Goal: Transaction & Acquisition: Purchase product/service

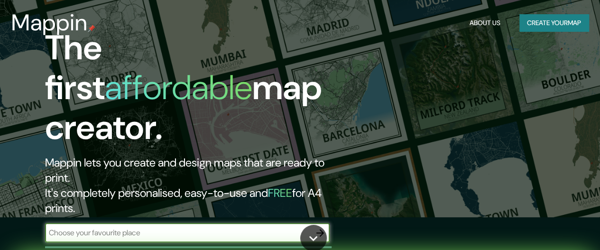
scroll to position [47, 0]
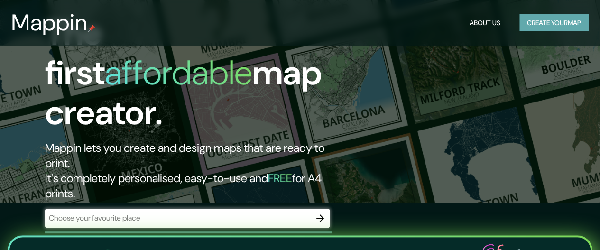
click at [521, 22] on button "Create your map" at bounding box center [553, 23] width 69 height 18
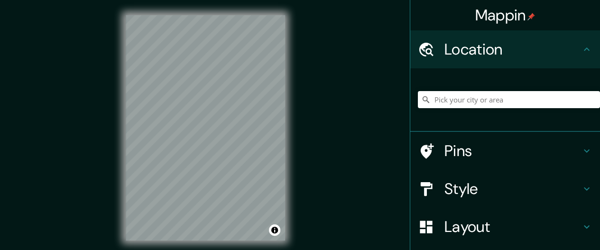
click at [285, 99] on div "© Mapbox © OpenStreetMap Improve this map" at bounding box center [205, 127] width 190 height 255
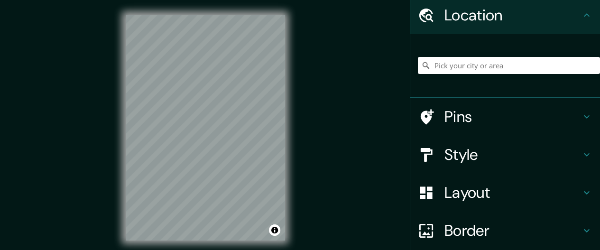
scroll to position [95, 0]
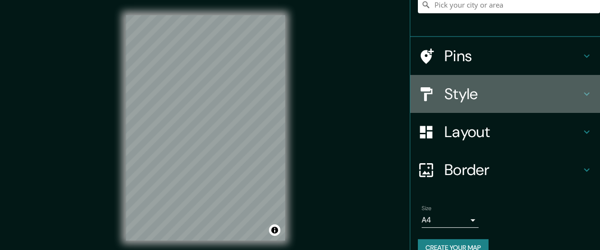
click at [467, 98] on h4 "Style" at bounding box center [512, 93] width 137 height 19
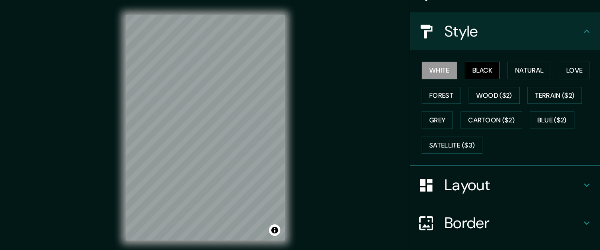
click at [465, 72] on button "Black" at bounding box center [483, 71] width 36 height 18
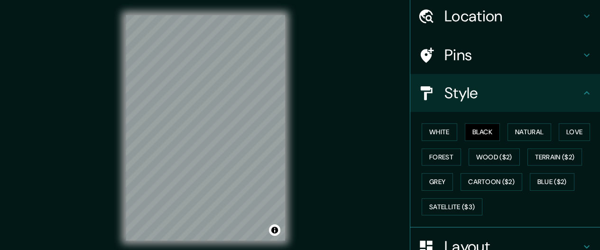
scroll to position [0, 0]
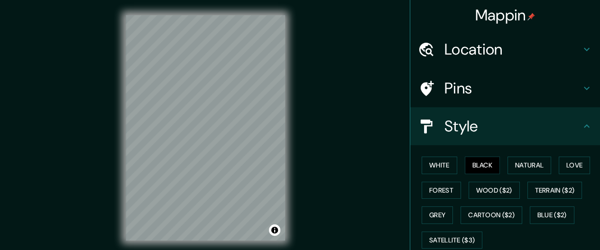
click at [497, 87] on h4 "Pins" at bounding box center [512, 88] width 137 height 19
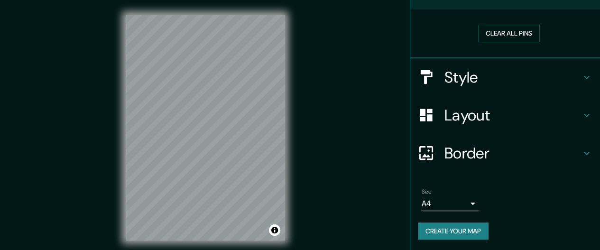
click at [487, 115] on h4 "Layout" at bounding box center [512, 115] width 137 height 19
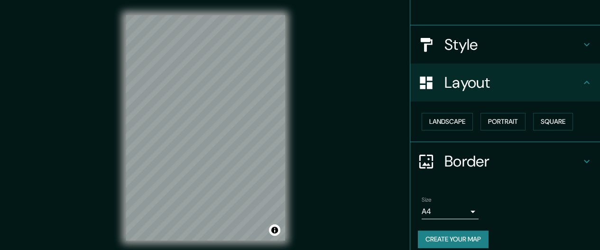
scroll to position [90, 0]
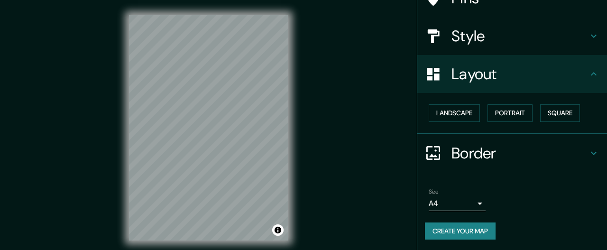
click at [464, 208] on body "Mappin Location Pins Style Layout Landscape Portrait Square Border Choose a bor…" at bounding box center [303, 125] width 607 height 250
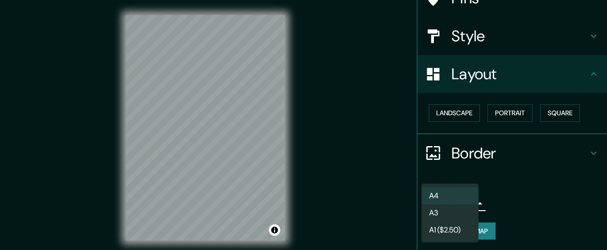
click at [452, 214] on li "A3" at bounding box center [450, 212] width 57 height 17
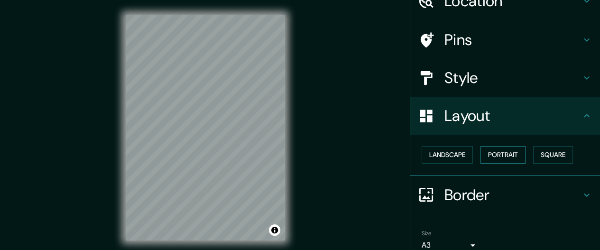
scroll to position [0, 0]
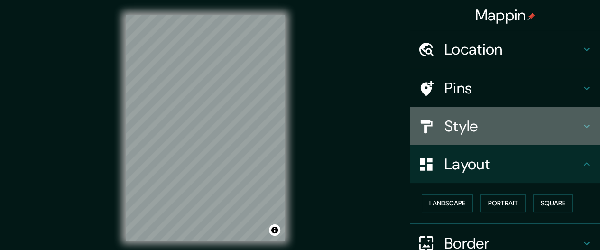
click at [475, 128] on h4 "Style" at bounding box center [512, 126] width 137 height 19
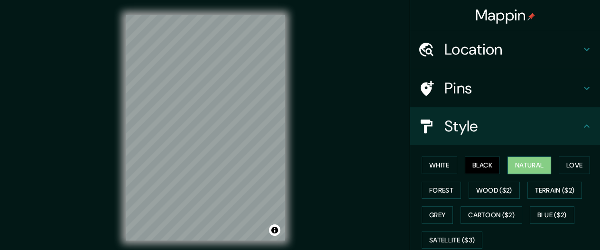
click at [524, 164] on button "Natural" at bounding box center [529, 165] width 44 height 18
click at [575, 164] on button "Love" at bounding box center [574, 165] width 31 height 18
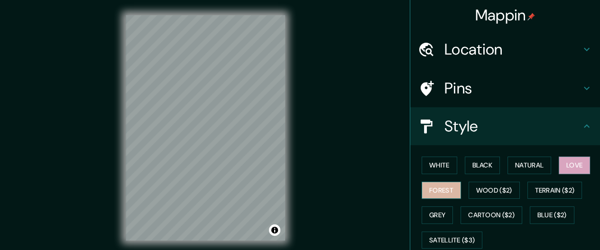
click at [446, 188] on button "Forest" at bounding box center [441, 191] width 39 height 18
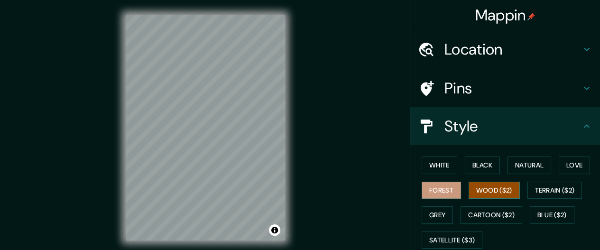
click at [513, 192] on button "Wood ($2)" at bounding box center [493, 191] width 51 height 18
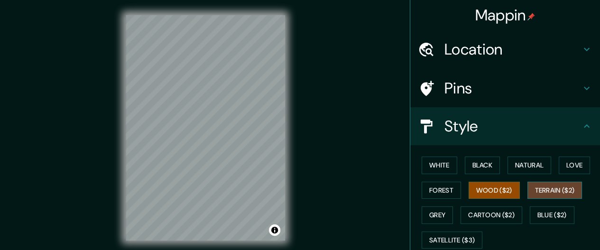
click at [543, 195] on button "Terrain ($2)" at bounding box center [554, 191] width 55 height 18
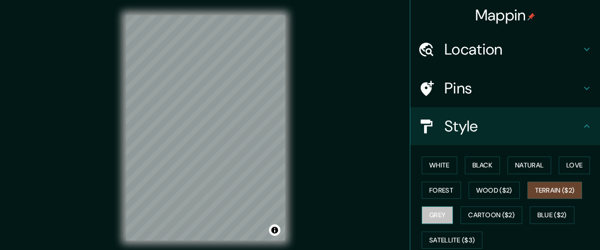
click at [432, 212] on button "Grey" at bounding box center [437, 215] width 31 height 18
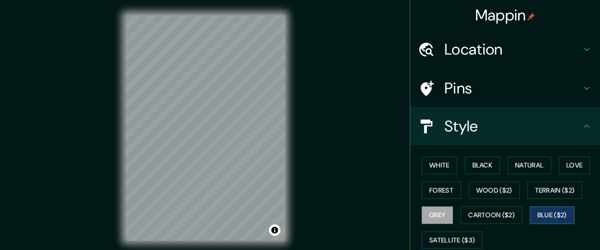
click at [560, 212] on button "Blue ($2)" at bounding box center [552, 215] width 45 height 18
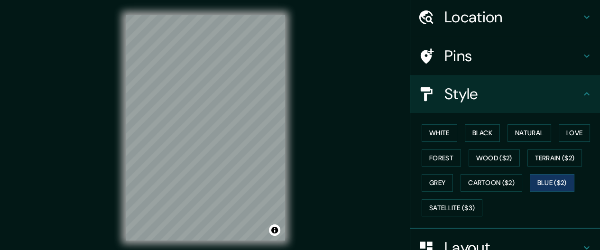
scroll to position [47, 0]
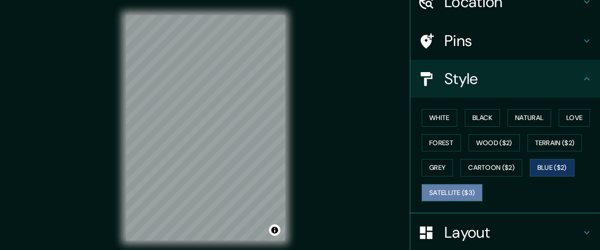
click at [444, 191] on button "Satellite ($3)" at bounding box center [452, 193] width 61 height 18
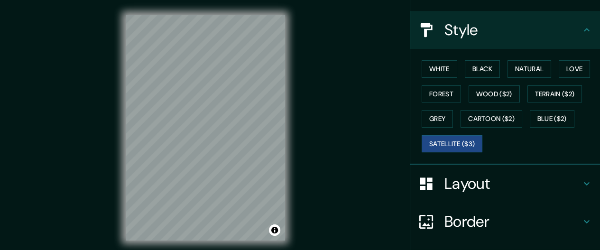
scroll to position [164, 0]
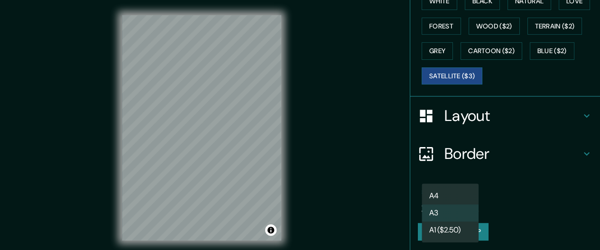
click at [445, 200] on body "Mappin Location Pins Style White Black Natural Love Forest Wood ($2) Terrain ($…" at bounding box center [300, 125] width 600 height 250
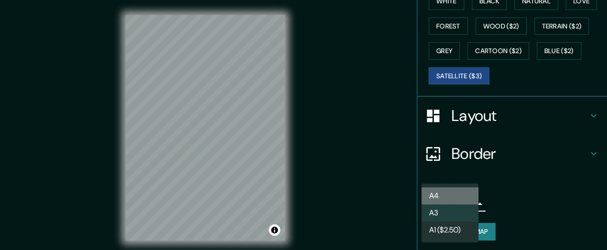
click at [451, 197] on li "A4" at bounding box center [450, 195] width 57 height 17
type input "single"
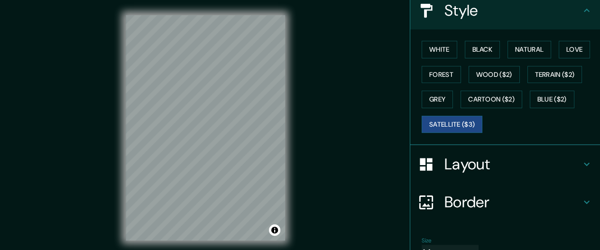
scroll to position [69, 0]
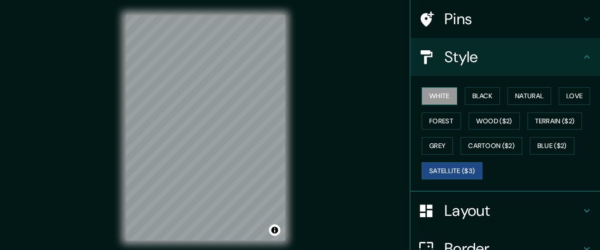
click at [431, 90] on button "White" at bounding box center [440, 96] width 36 height 18
